Goal: Communication & Community: Answer question/provide support

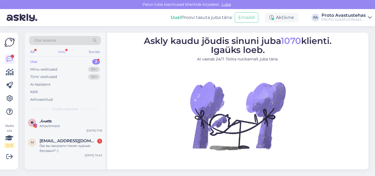
click at [62, 49] on div "Web" at bounding box center [62, 51] width 10 height 7
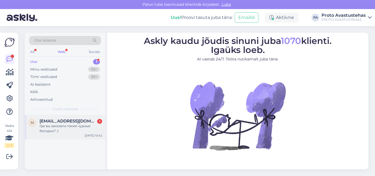
click at [52, 130] on div "Где вы заказали такие чудные беседки? :)" at bounding box center [71, 129] width 63 height 10
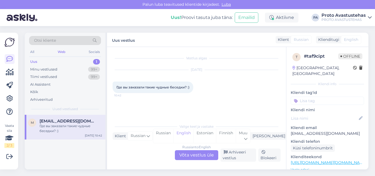
click at [199, 152] on div "Russian to English Võta vestlus üle" at bounding box center [196, 155] width 43 height 10
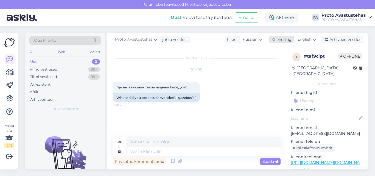
click at [306, 41] on span "English" at bounding box center [304, 40] width 14 height 6
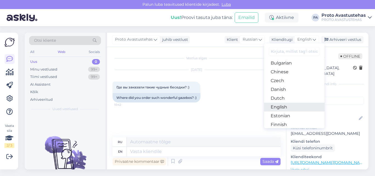
scroll to position [27, 0]
click at [283, 108] on link "Estonian" at bounding box center [294, 106] width 60 height 9
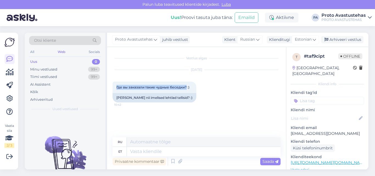
drag, startPoint x: 186, startPoint y: 88, endPoint x: 112, endPoint y: 86, distance: 74.4
click at [112, 86] on div "Vestlus algas [DATE] Где вы заказали такие чудные беседки? :) 10:42 [PERSON_NAM…" at bounding box center [196, 108] width 179 height 122
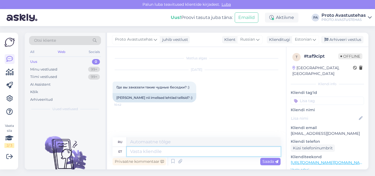
click at [142, 150] on textarea at bounding box center [204, 151] width 154 height 9
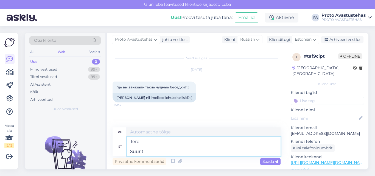
type textarea "Tere! Suur tä"
type textarea "Привет! Большой"
type textarea "Tere! Suur tänu"
type textarea "Привет! [GEOGRAPHIC_DATA]."
type textarea "Tere! Suur tänu komplimendi ee"
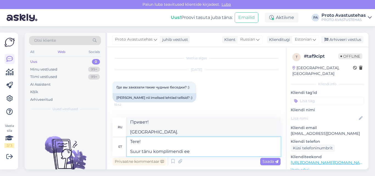
type textarea "Здравствуйте! Большое спасибо за комплимент."
type textarea "Tere! Suur tänu komplimendi eest! K"
type textarea "Здравствуйте! Большое спасибо за комплимент!"
type textarea "Tere! Suur tänu komplimendi eest! Kahjuks ei"
type textarea "Здравствуйте! Большое спасибо за комплимент! К сожалению."
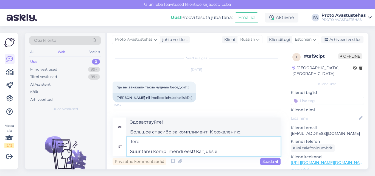
type textarea "Tere! Suur tänu komplimendi eest! Kahjuks ei o"
type textarea "Здравствуйте! Большое спасибо за комплимент! К сожалению, нет."
type textarea "Tere! Suur tänu komplimendi eest! Kahjuks ei oska ma"
type textarea "Здравствуйте! Большое спасибо за комплимент! К сожалению, я не могу"
type textarea "Tere! Suur tänu komplimendi eest! Kahjuks ei oska ma öelda, k"
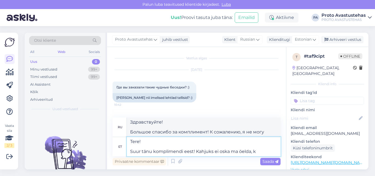
type textarea "Здравствуйте! Большое спасибо за комплимент! К сожалению, не могу сказать,"
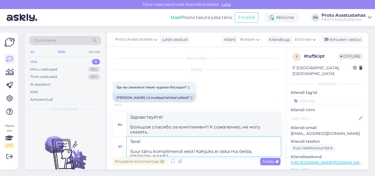
type textarea "Tere! Suur tänu komplimendi eest! Kahjuks ei oska ma öelda, [PERSON_NAME]"
type textarea "Здравствуйте! Большое спасибо за комплимент! К сожалению, не могу сказать, где …"
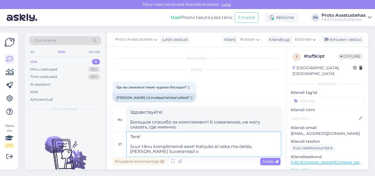
type textarea "Tere! Suur tänu komplimendi eest! Kahjuks ei oska ma öelda, [PERSON_NAME] Suvet…"
type textarea "Здравствуйте! Большое спасибо за комплимент! К сожалению, я не могу сказать вам…"
type textarea "Tere! Suur tänu komplimendi eest! Kahjuks ei oska ma öelda, [PERSON_NAME] Suvet…"
type textarea "Здравствуйте! Большое спасибо за комплимент! К сожалению, я не могу сказать, от…"
type textarea "Tere! Suur tänu komplimendi eest! Kahjuks ei oska ma öelda, [PERSON_NAME] Suvet…"
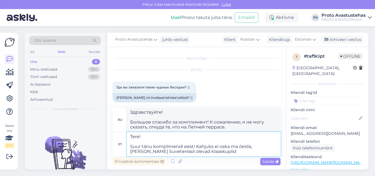
type textarea "Здравствуйте! Большое спасибо за комплимент! К сожалению, я не могу сказать, от…"
type textarea "Tere! Suur tänu komplimendi eest! Kahjuks ei oska ma öelda, [PERSON_NAME] Suvet…"
type textarea "Здравствуйте! Большое спасибо за комплимент! К сожалению, я не могу сказать, от…"
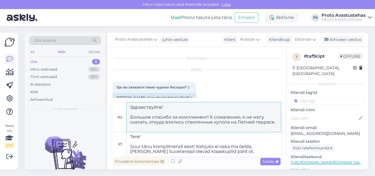
drag, startPoint x: 277, startPoint y: 123, endPoint x: 113, endPoint y: 107, distance: 165.2
click at [113, 107] on div "ru Здравствуйте! Большое спасибо за комплимент! К сожалению, я не могу сказать,…" at bounding box center [197, 117] width 168 height 29
click at [256, 147] on textarea "Tere! Suur tänu komplimendi eest! Kahjuks ei oska ma öelda, [PERSON_NAME] Suvet…" at bounding box center [204, 144] width 154 height 24
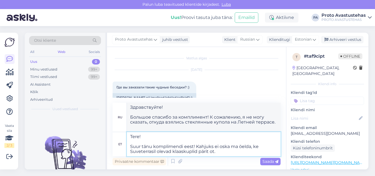
type textarea "Tere! Suur tänu komplimendi eest! Kahjuks ei oska ma öelda, kes Suveterrasil ol…"
type textarea "Здравствуйте! Большое спасибо за комплимент! К сожалению, не могу сказать, кому…"
type textarea "Tere! Suur tänu komplimendi eest! Kahjuks ei oska ma öelda, kes valmistas Suvet…"
type textarea "Здравствуйте! Большое спасибо за комплимент! К сожалению, я не могу сказать, кт…"
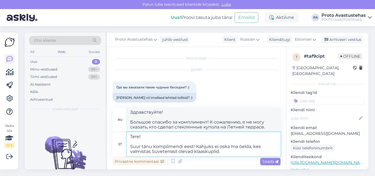
type textarea "Tere! Suur tänu komplimendi eest! Kahjuks ei oska ma öelda, kes valmistas Suvet…"
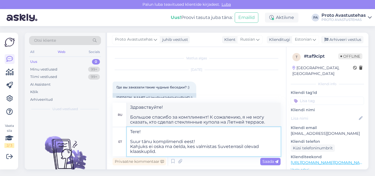
type textarea "Здравствуйте! Большое спасибо за комплимент! К сожалению, я не могу сказать, кт…"
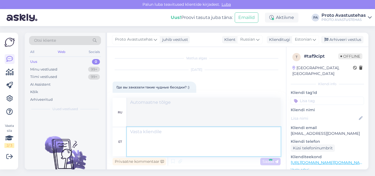
scroll to position [49, 0]
